Goal: Task Accomplishment & Management: Manage account settings

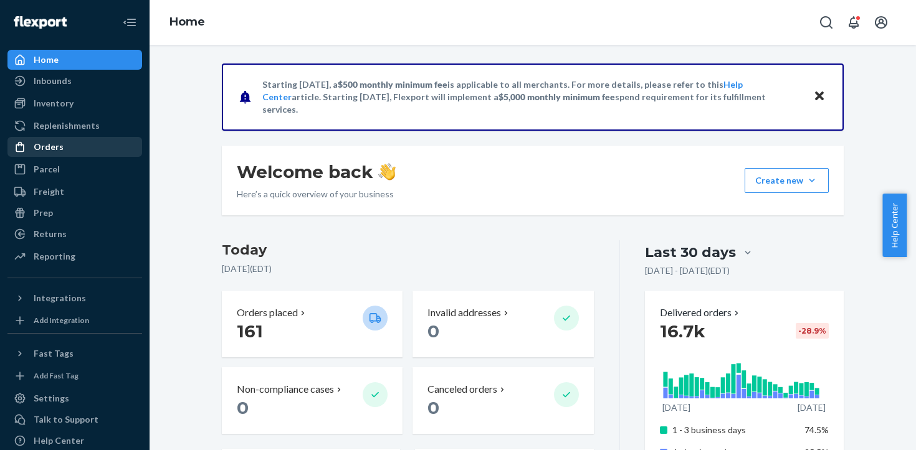
click at [63, 154] on div "Orders" at bounding box center [75, 146] width 132 height 17
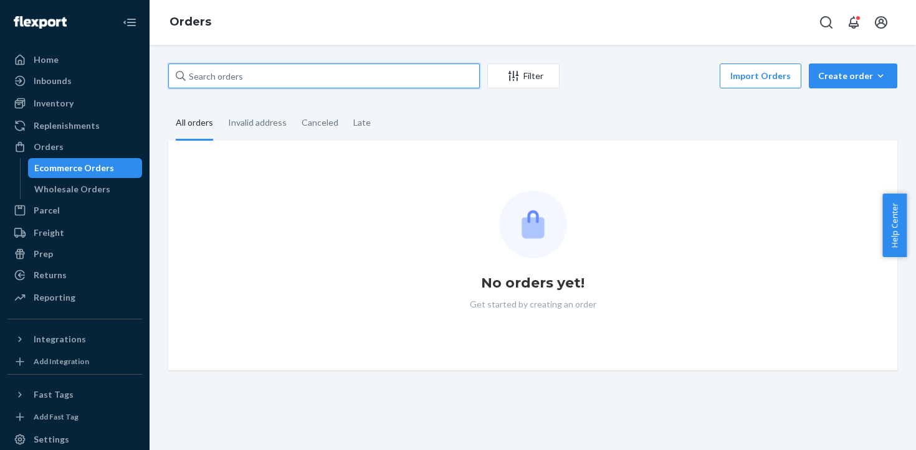
click at [262, 76] on input "text" at bounding box center [323, 76] width 311 height 25
paste input "#US25355825"
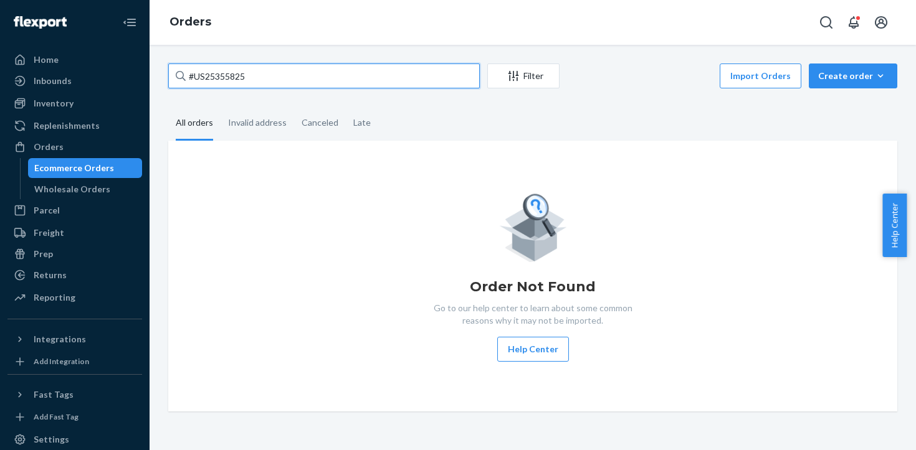
type input "#US25355825"
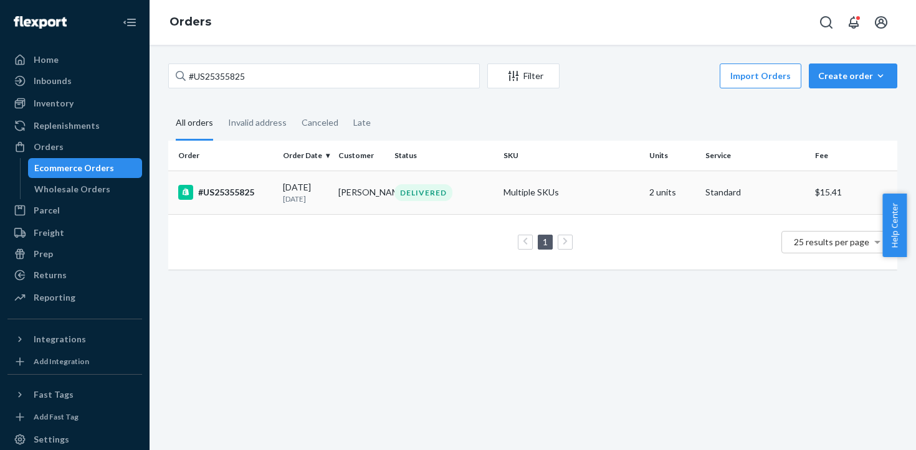
click at [231, 190] on div "#US25355825" at bounding box center [225, 192] width 95 height 15
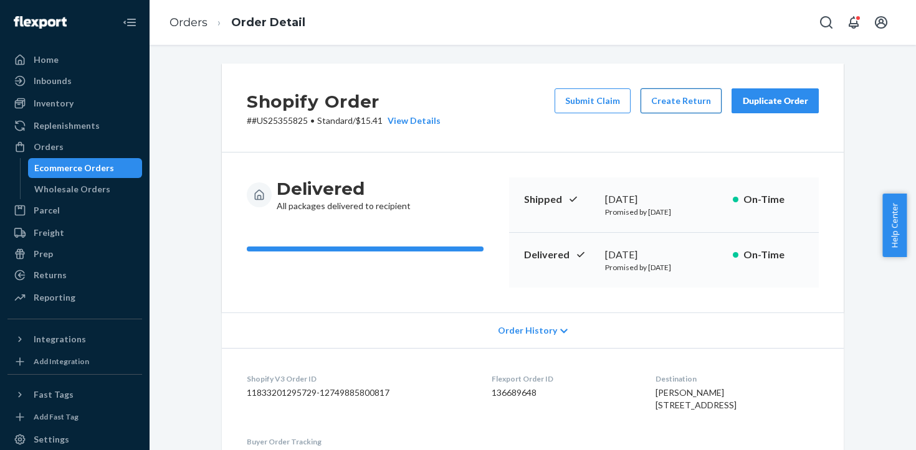
click at [698, 107] on button "Create Return" at bounding box center [680, 100] width 81 height 25
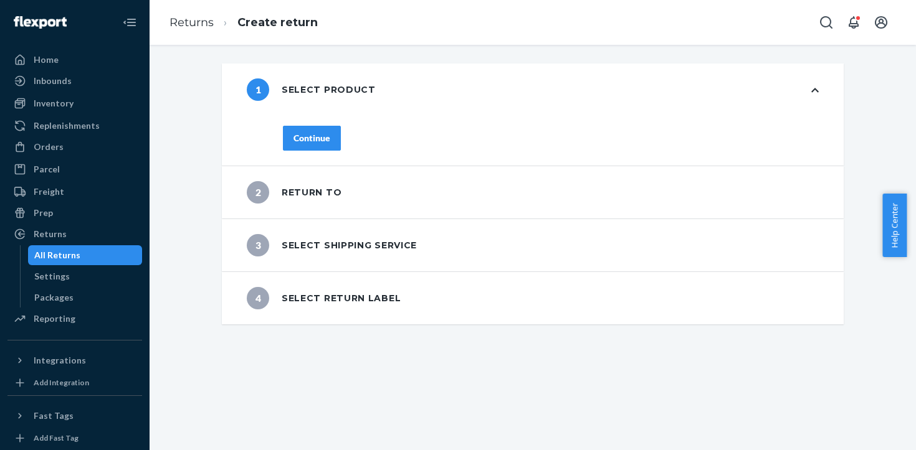
click at [307, 141] on div "Continue" at bounding box center [311, 138] width 37 height 12
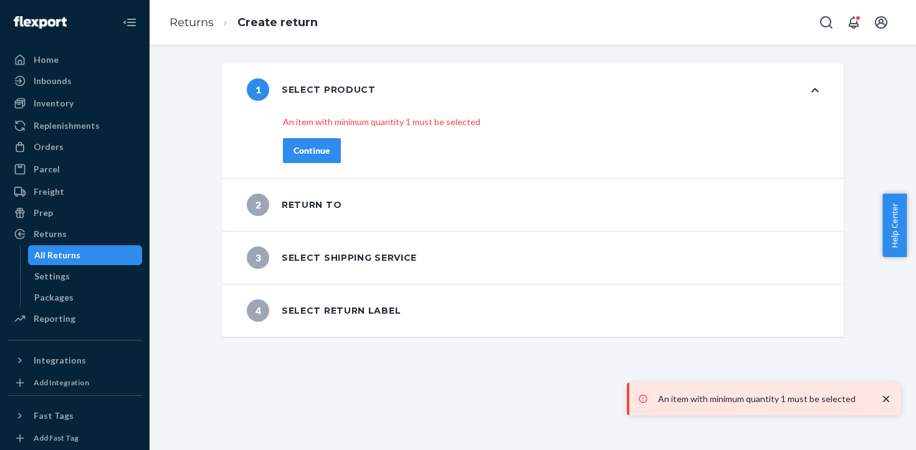
click at [815, 93] on div "1 Select product" at bounding box center [533, 90] width 622 height 52
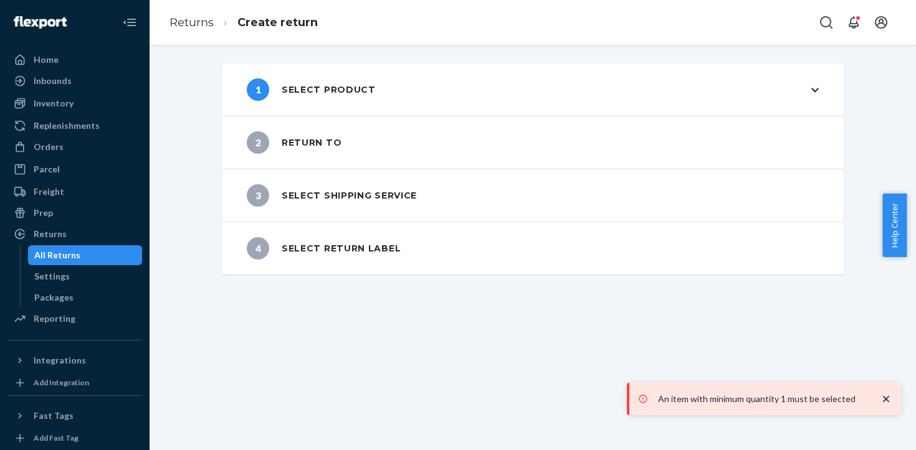
drag, startPoint x: 815, startPoint y: 93, endPoint x: 806, endPoint y: 91, distance: 9.1
click at [806, 91] on div "1 Select product" at bounding box center [533, 90] width 622 height 52
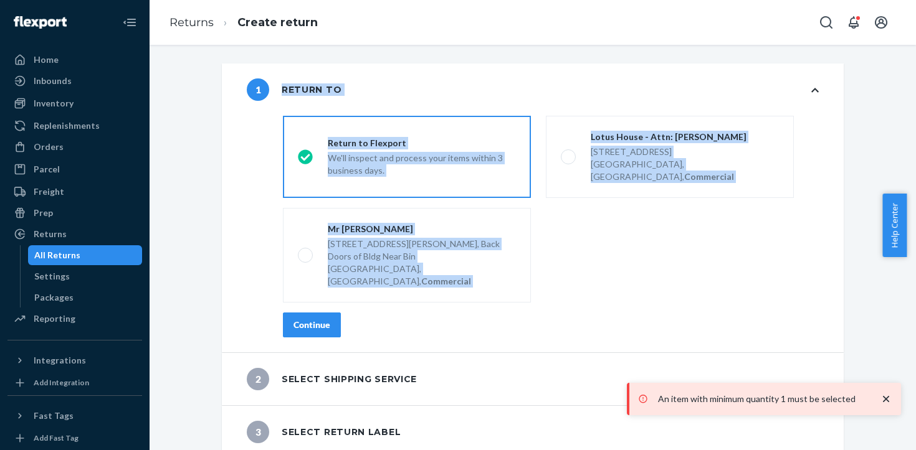
click at [672, 252] on fieldset "destinationsRadioGroup Return to Flexport We'll inspect and process your items …" at bounding box center [550, 209] width 551 height 197
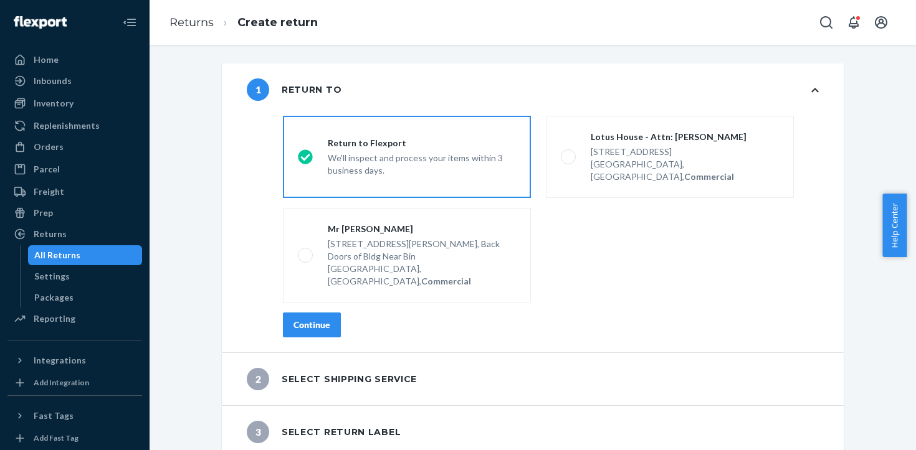
click at [322, 319] on div "Continue" at bounding box center [311, 325] width 37 height 12
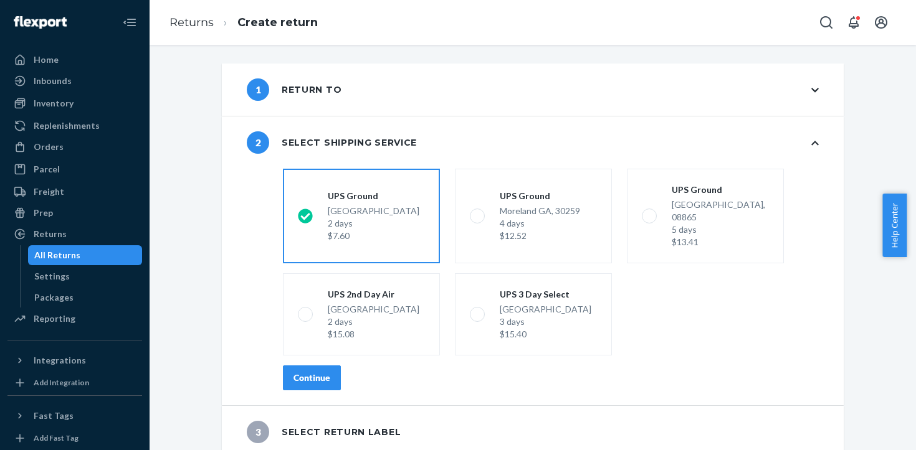
click at [325, 366] on button "Continue" at bounding box center [312, 378] width 58 height 25
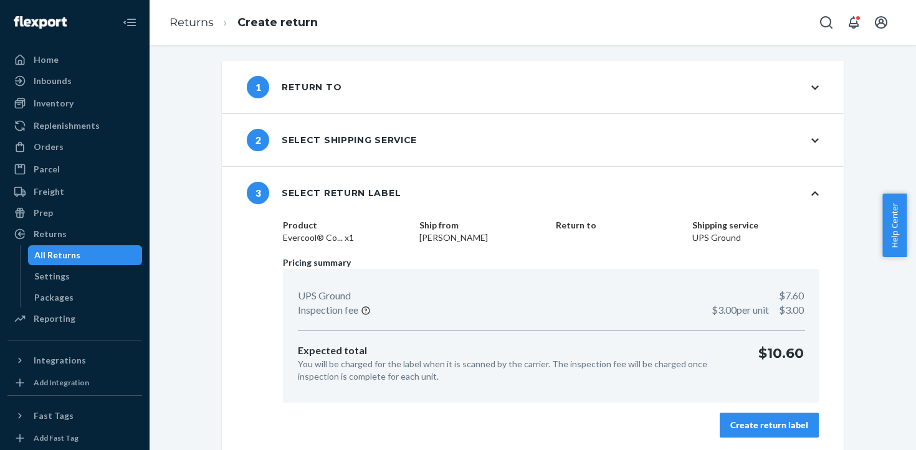
scroll to position [4, 0]
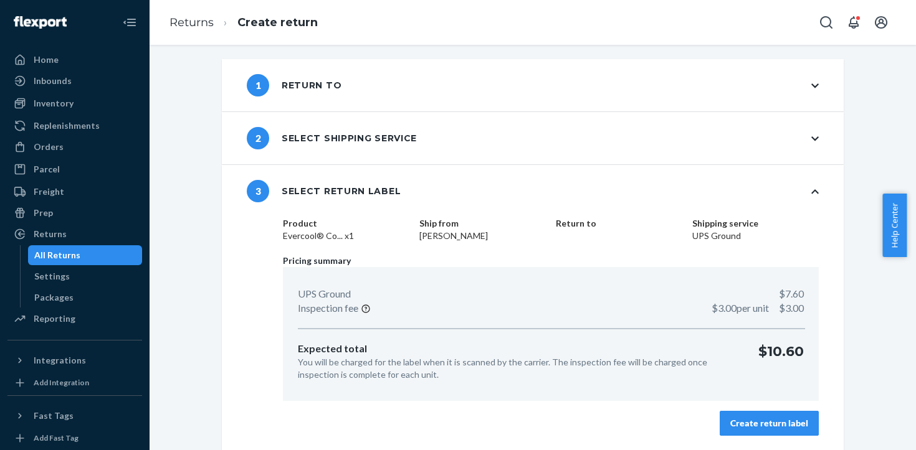
click at [744, 417] on div "Create return label" at bounding box center [769, 423] width 78 height 12
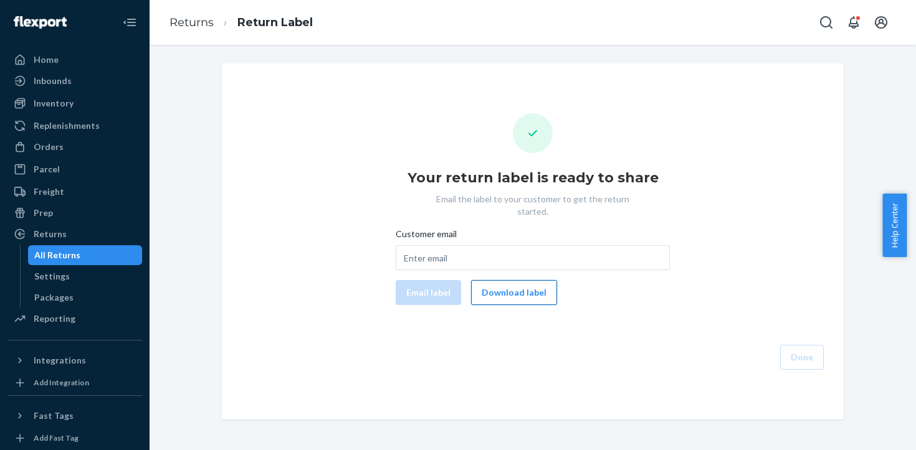
click at [498, 282] on button "Download label" at bounding box center [514, 292] width 86 height 25
click at [58, 240] on div "Returns" at bounding box center [50, 234] width 33 height 12
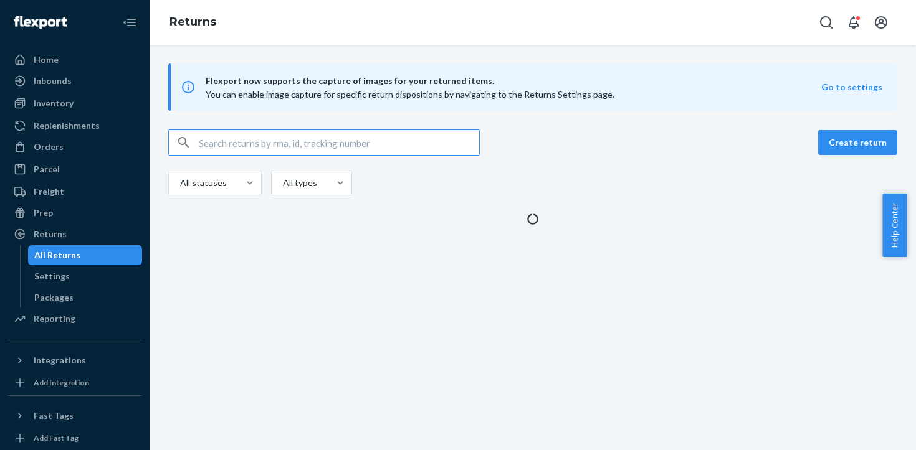
click at [264, 134] on input "text" at bounding box center [339, 142] width 280 height 25
type input "#US25355825"
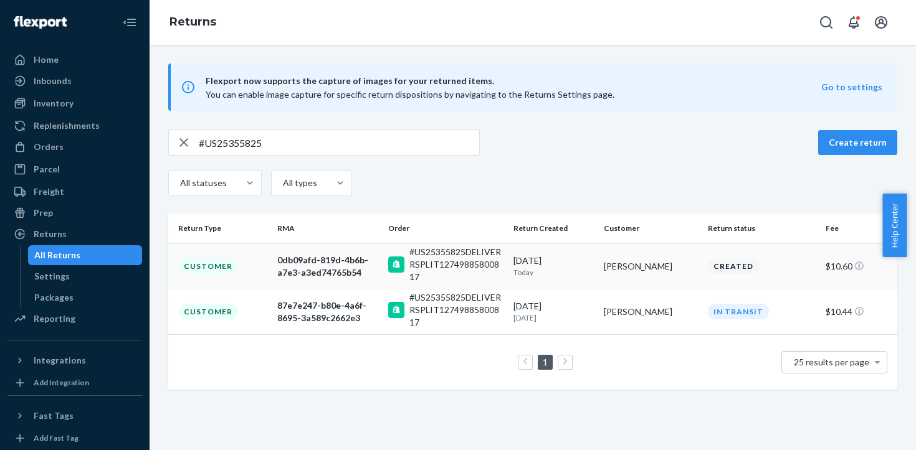
click at [293, 249] on td "0db09afd-819d-4b6b-a7e3-a3ed74765b54" at bounding box center [327, 266] width 111 height 45
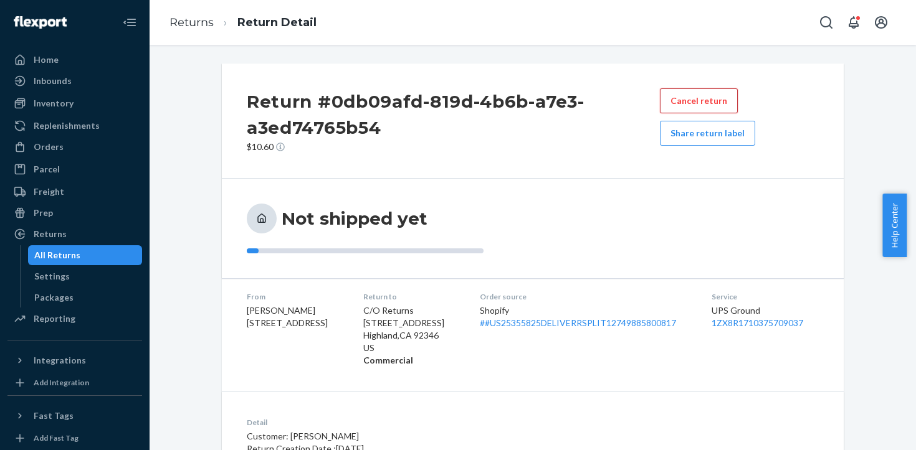
click at [708, 100] on button "Cancel return" at bounding box center [699, 100] width 78 height 25
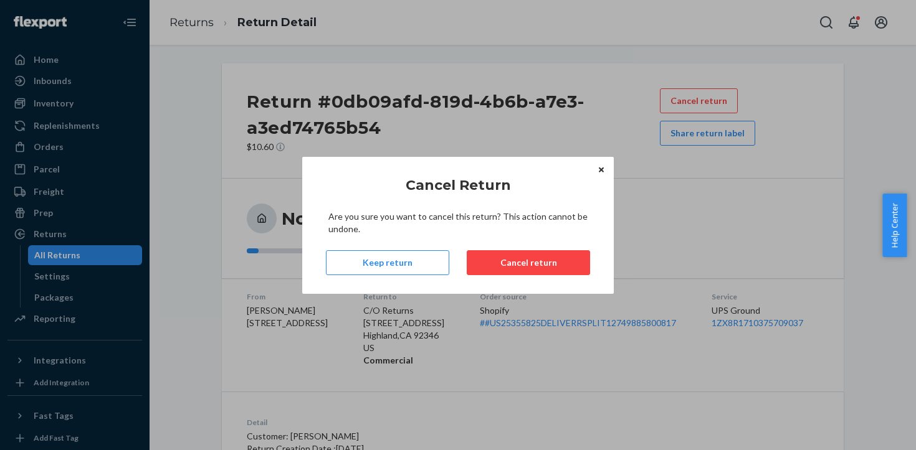
click at [524, 277] on div "Cancel Return Are you sure you want to cancel this return? This action cannot b…" at bounding box center [458, 225] width 274 height 115
click at [525, 262] on button "Cancel return" at bounding box center [528, 262] width 123 height 25
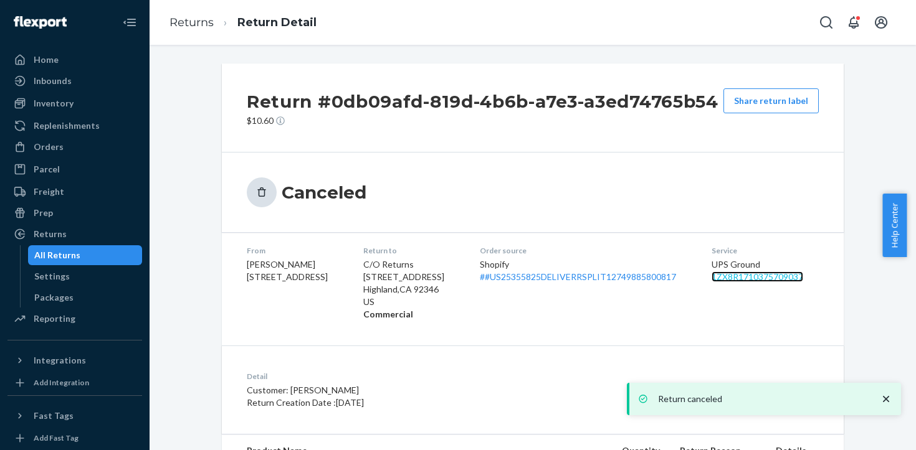
click at [729, 276] on link "1ZX8R1710375709037" at bounding box center [757, 277] width 92 height 11
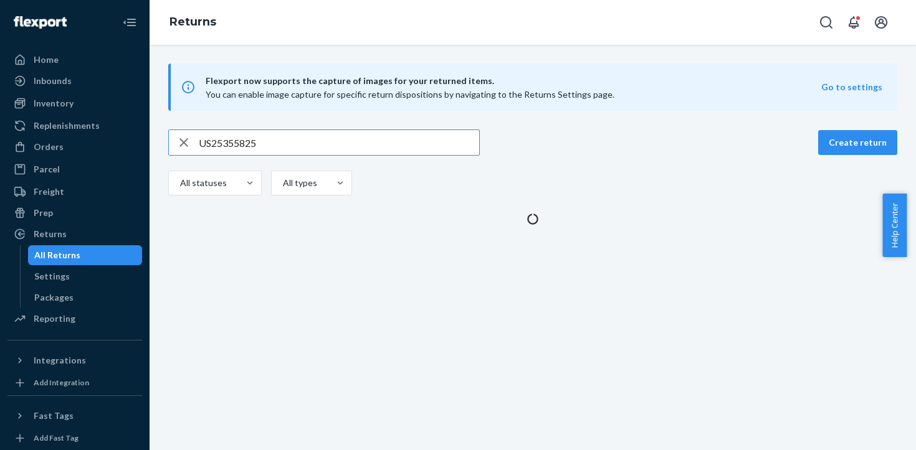
type input "US25355825"
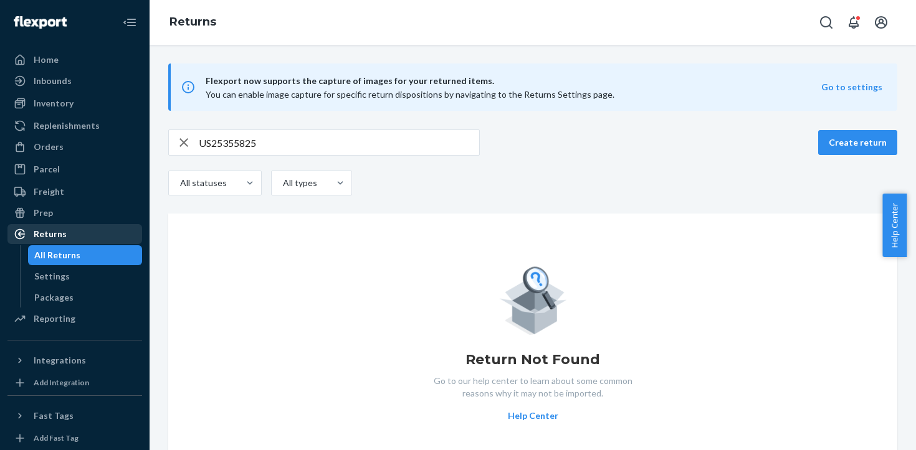
click at [55, 235] on div "Returns" at bounding box center [50, 234] width 33 height 12
click at [45, 240] on div "Returns" at bounding box center [75, 233] width 132 height 17
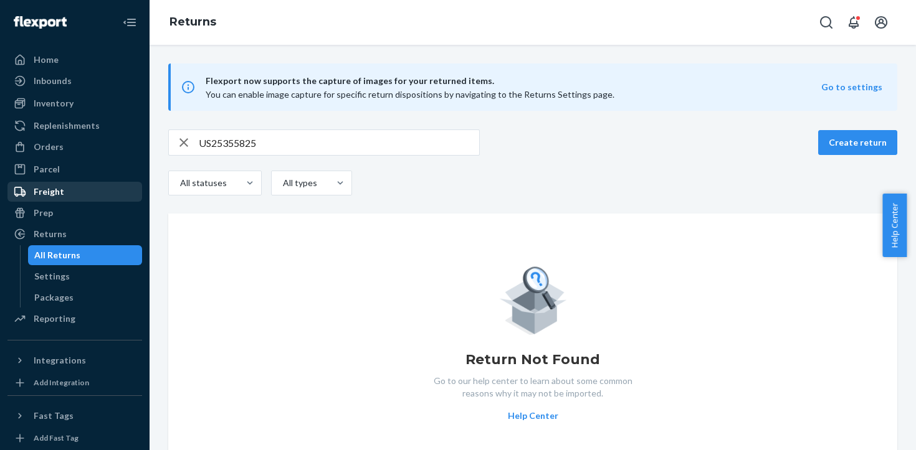
drag, startPoint x: 45, startPoint y: 240, endPoint x: 97, endPoint y: 201, distance: 64.4
click at [45, 240] on div "Returns" at bounding box center [50, 234] width 33 height 12
click at [181, 146] on icon "button" at bounding box center [183, 142] width 15 height 25
click at [184, 143] on icon "button" at bounding box center [184, 143] width 0 height 0
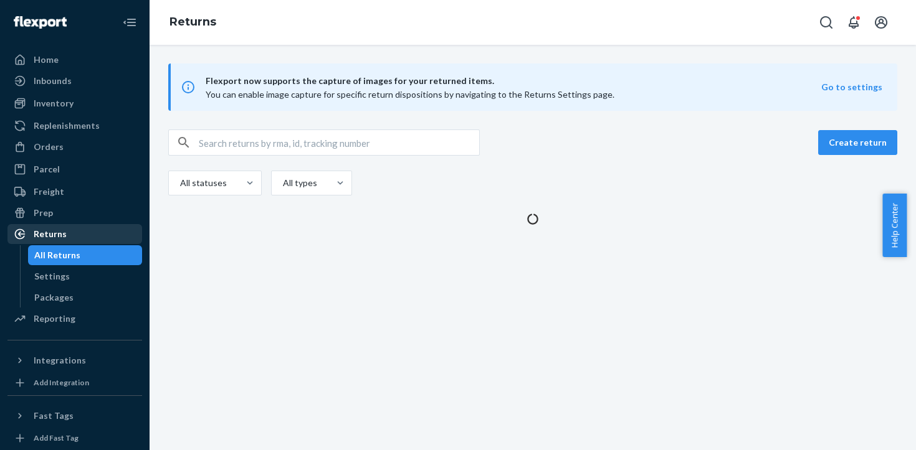
click at [40, 231] on div "Returns" at bounding box center [50, 234] width 33 height 12
click at [219, 145] on input "text" at bounding box center [339, 142] width 280 height 25
paste input "US25355825"
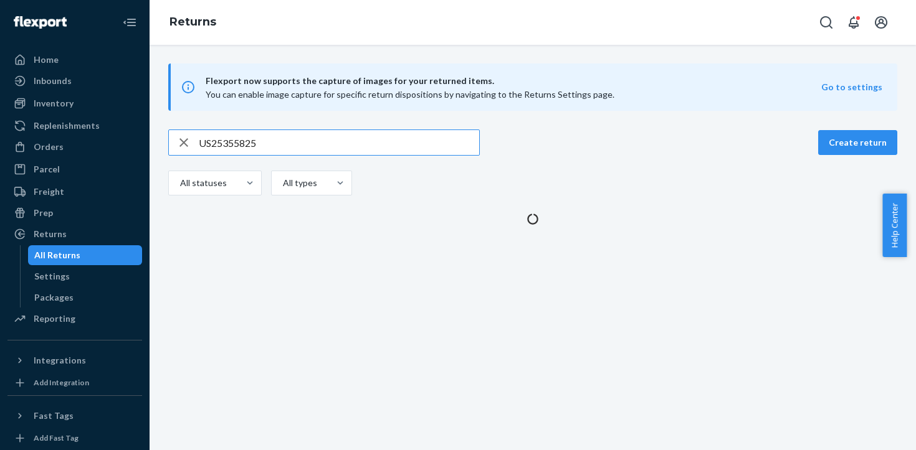
type input "US25355825"
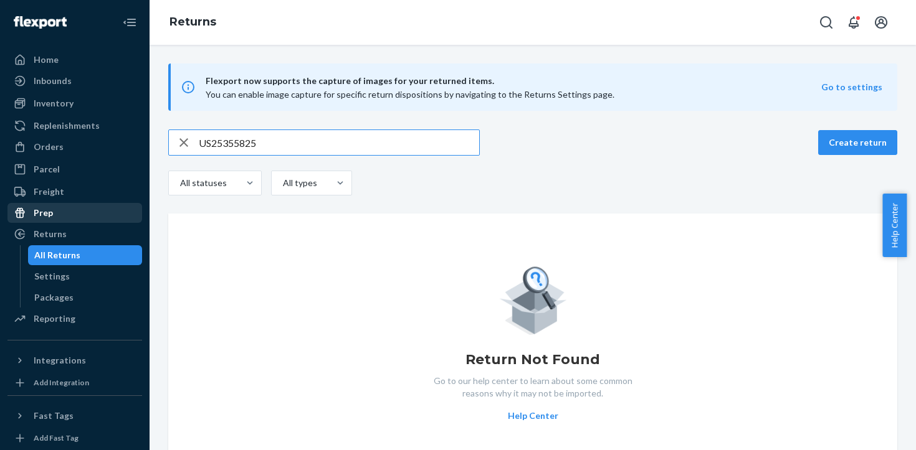
click at [65, 204] on link "Prep" at bounding box center [74, 213] width 135 height 20
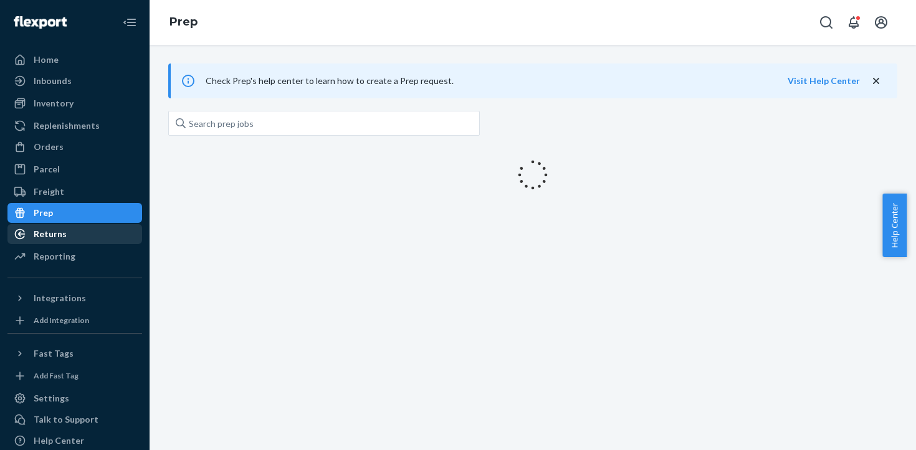
click at [68, 232] on div "Returns" at bounding box center [75, 233] width 132 height 17
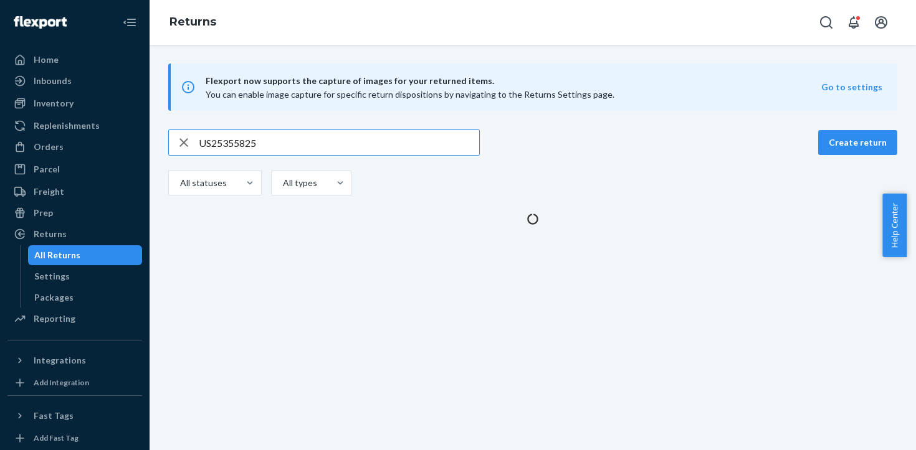
click at [243, 134] on input "US25355825" at bounding box center [339, 142] width 280 height 25
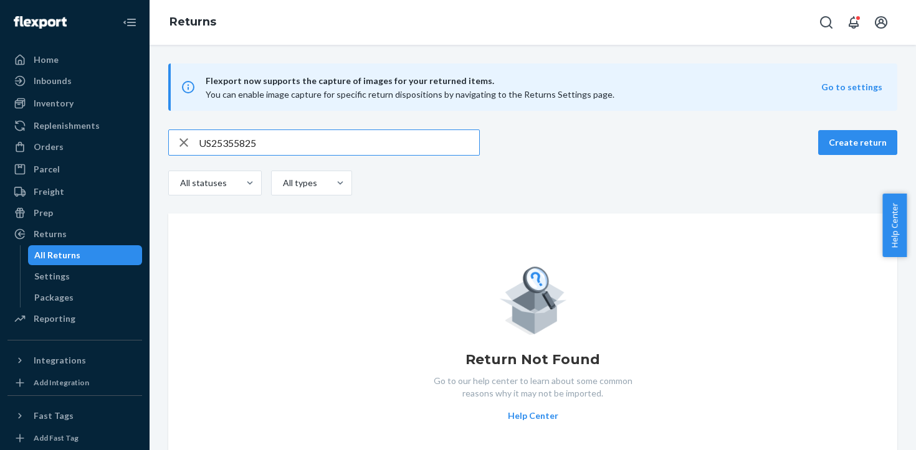
click at [190, 138] on icon "button" at bounding box center [183, 142] width 15 height 25
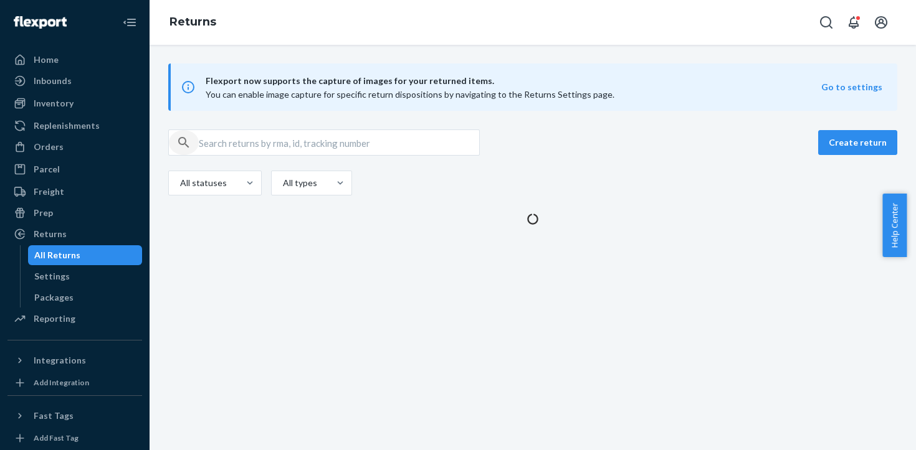
click at [188, 140] on icon "button" at bounding box center [183, 142] width 15 height 25
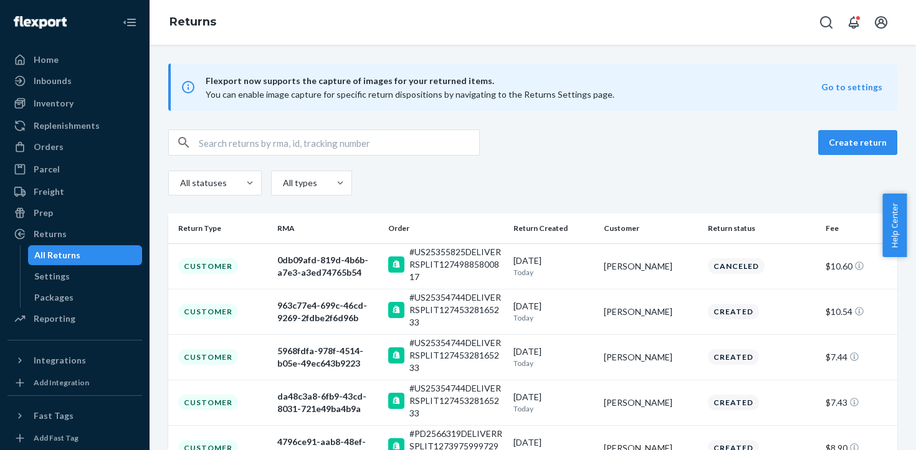
click at [230, 142] on input "text" at bounding box center [339, 142] width 280 height 25
paste input "#US25355825"
type input "#US25355825"
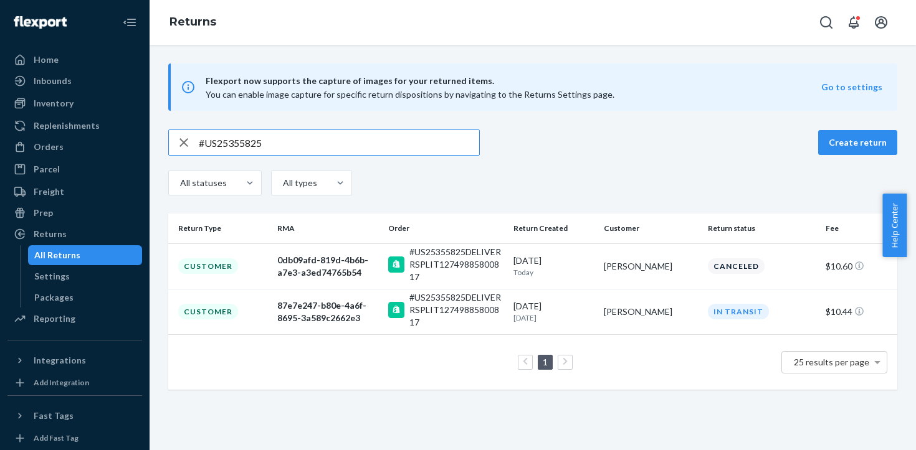
drag, startPoint x: 227, startPoint y: 312, endPoint x: 245, endPoint y: 313, distance: 18.1
click at [227, 312] on div "Customer" at bounding box center [208, 312] width 60 height 16
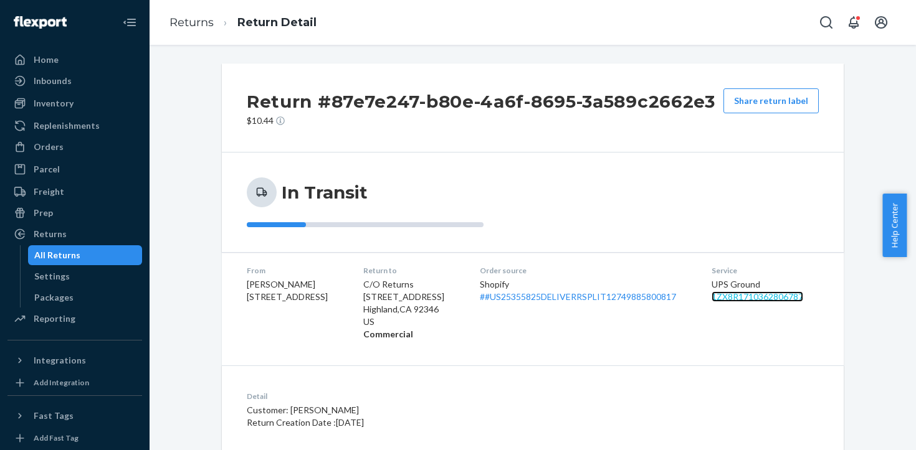
click at [741, 298] on link "1ZX8R1710362806787" at bounding box center [757, 297] width 92 height 11
